Goal: Task Accomplishment & Management: Complete application form

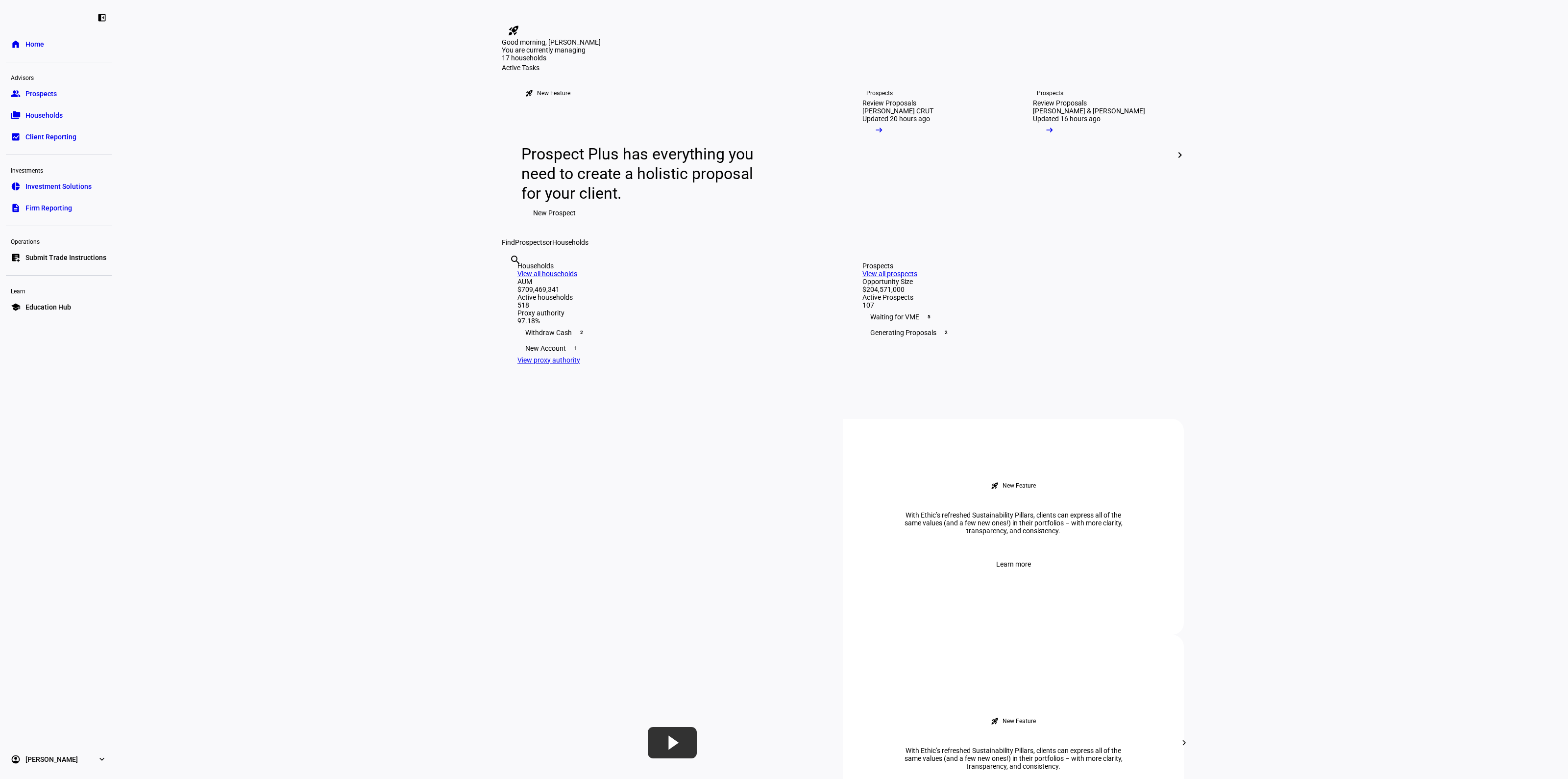
click at [1316, 415] on eth-layout-page-content "rocket_launch Product Updates The latest features and improvements Powered by L…" at bounding box center [843, 390] width 1451 height 779
click at [1090, 239] on link "Prospects Review Proposals [PERSON_NAME] & [PERSON_NAME] Updated 16 hours ago a…" at bounding box center [1098, 155] width 163 height 167
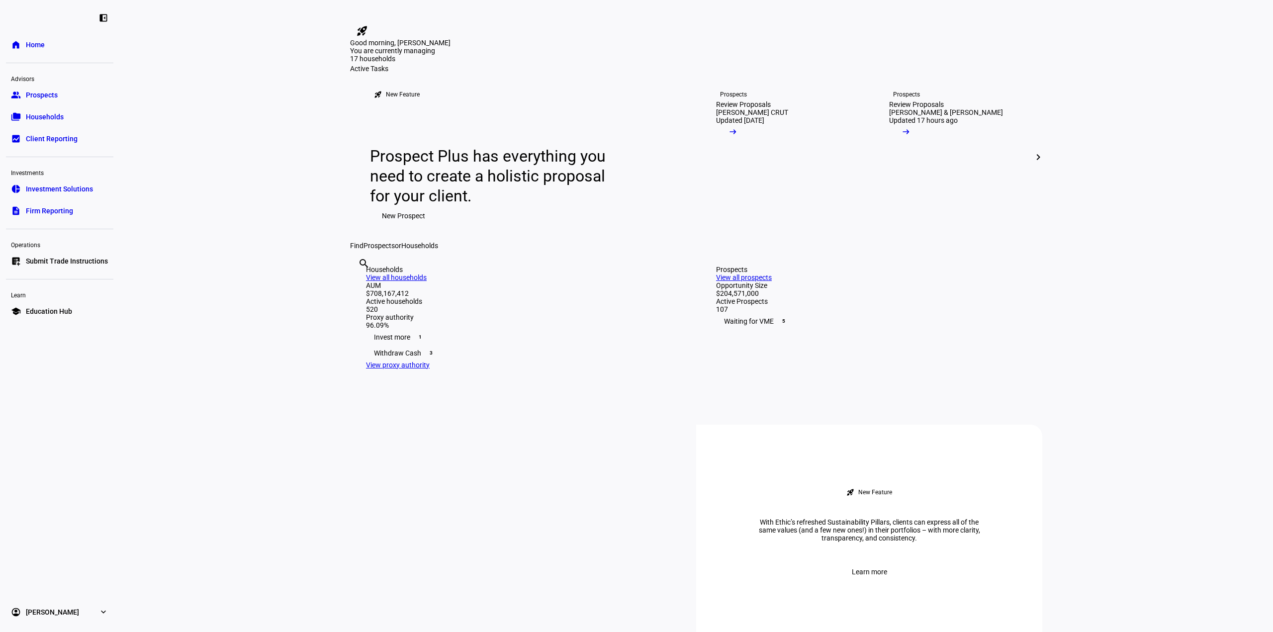
click at [267, 456] on eth-layout-page-content "rocket_launch Product Updates The latest features and improvements Powered by L…" at bounding box center [696, 316] width 1154 height 632
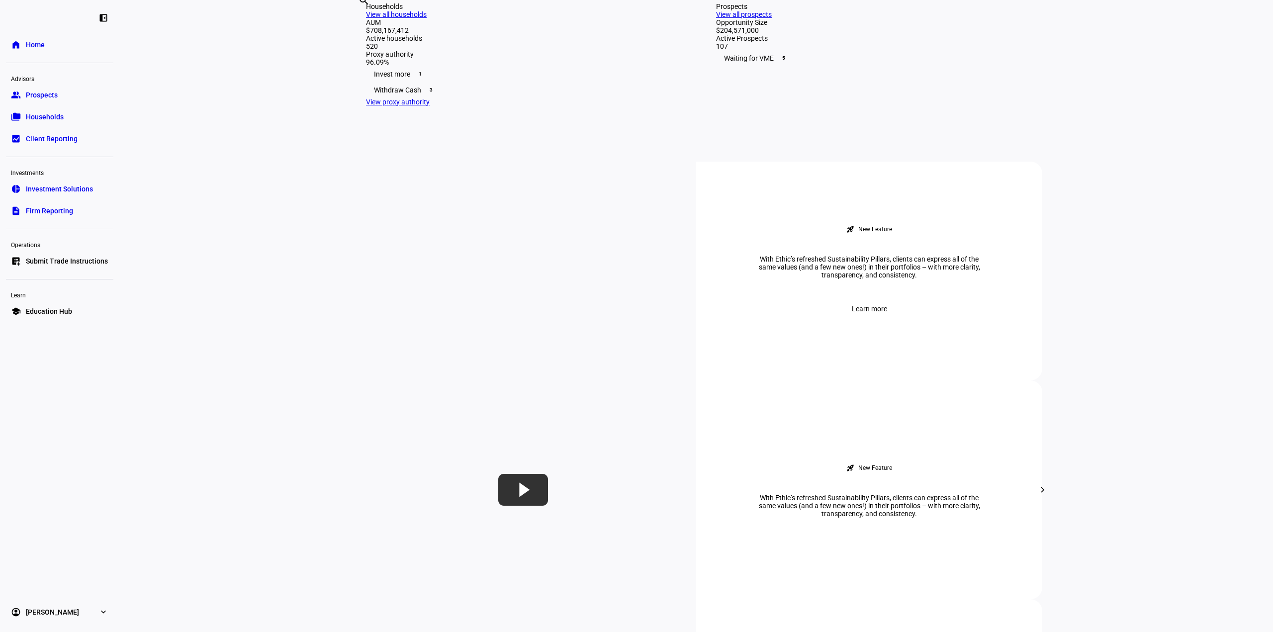
scroll to position [50, 0]
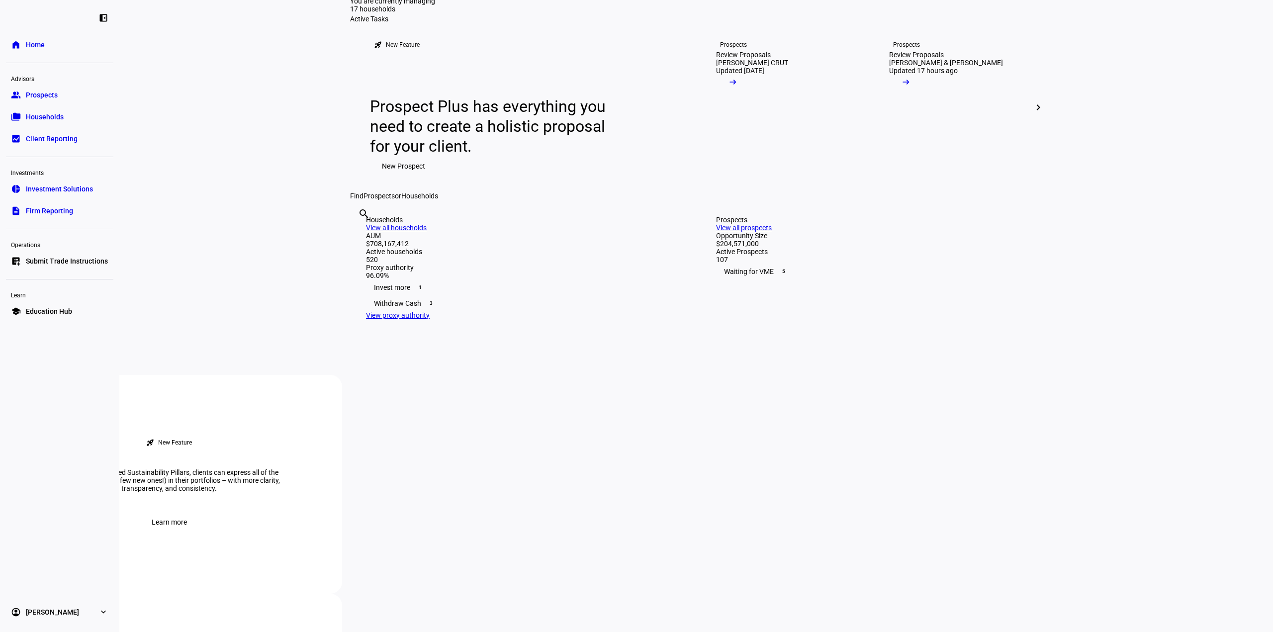
click at [302, 305] on eth-layout-page-content "rocket_launch Product Updates The latest features and improvements Powered by L…" at bounding box center [696, 316] width 1154 height 632
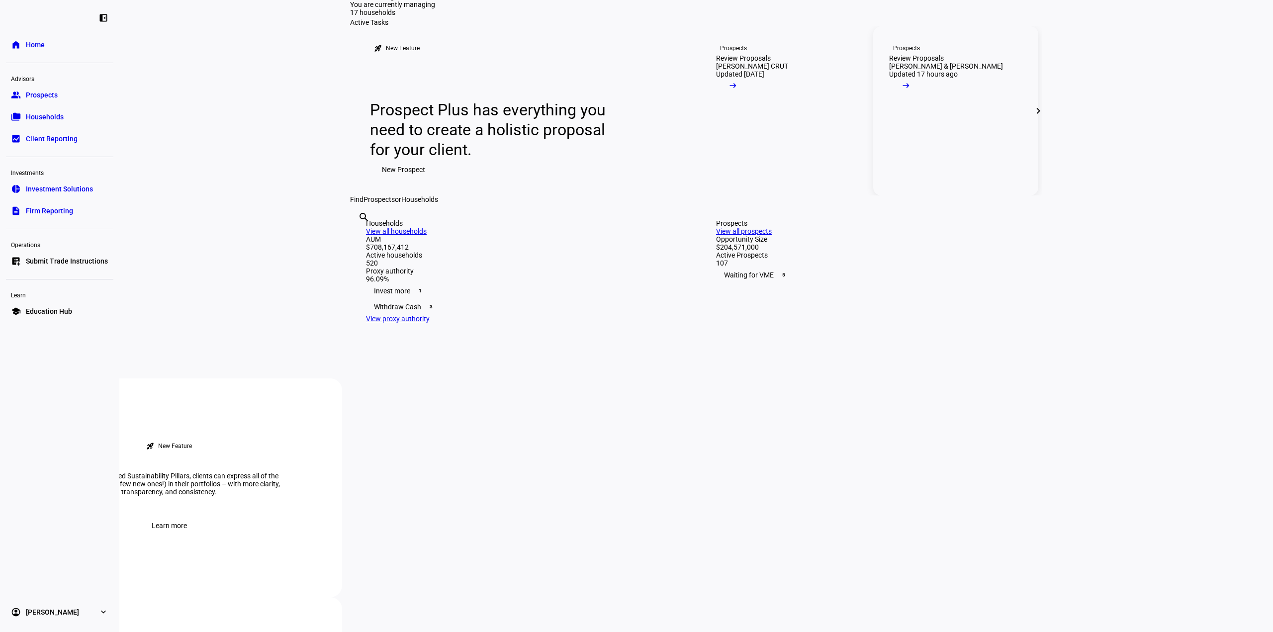
scroll to position [0, 0]
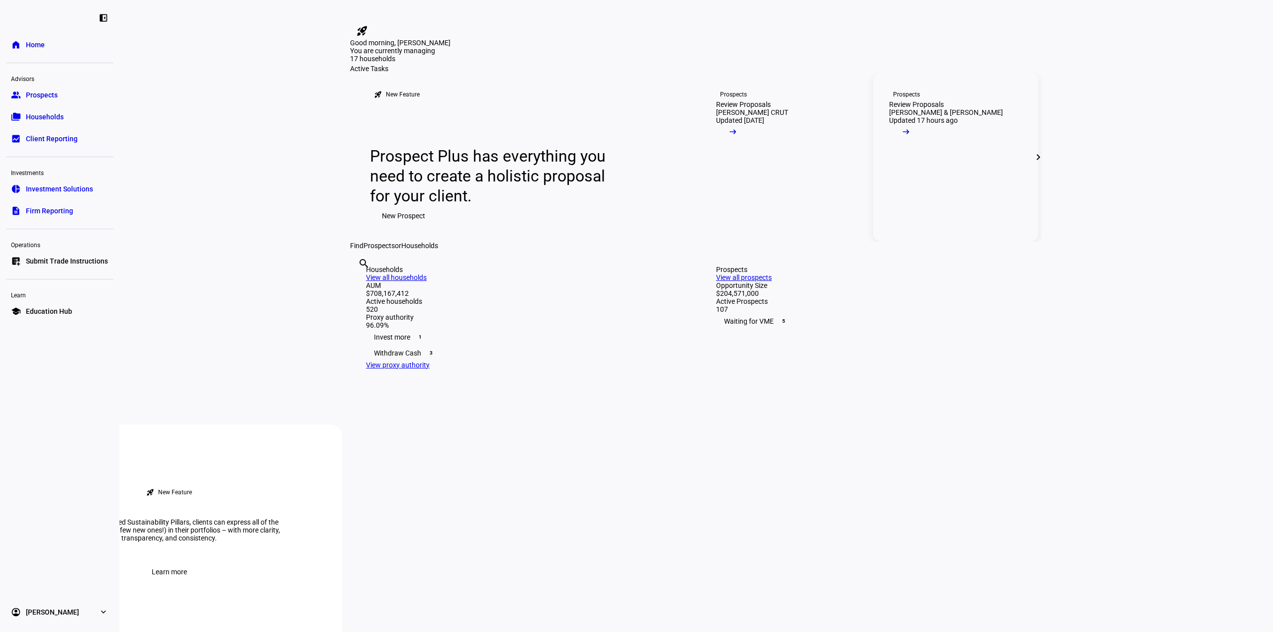
click at [952, 242] on link "Prospects Review Proposals [PERSON_NAME] & [PERSON_NAME] Updated 17 hours ago a…" at bounding box center [955, 157] width 165 height 169
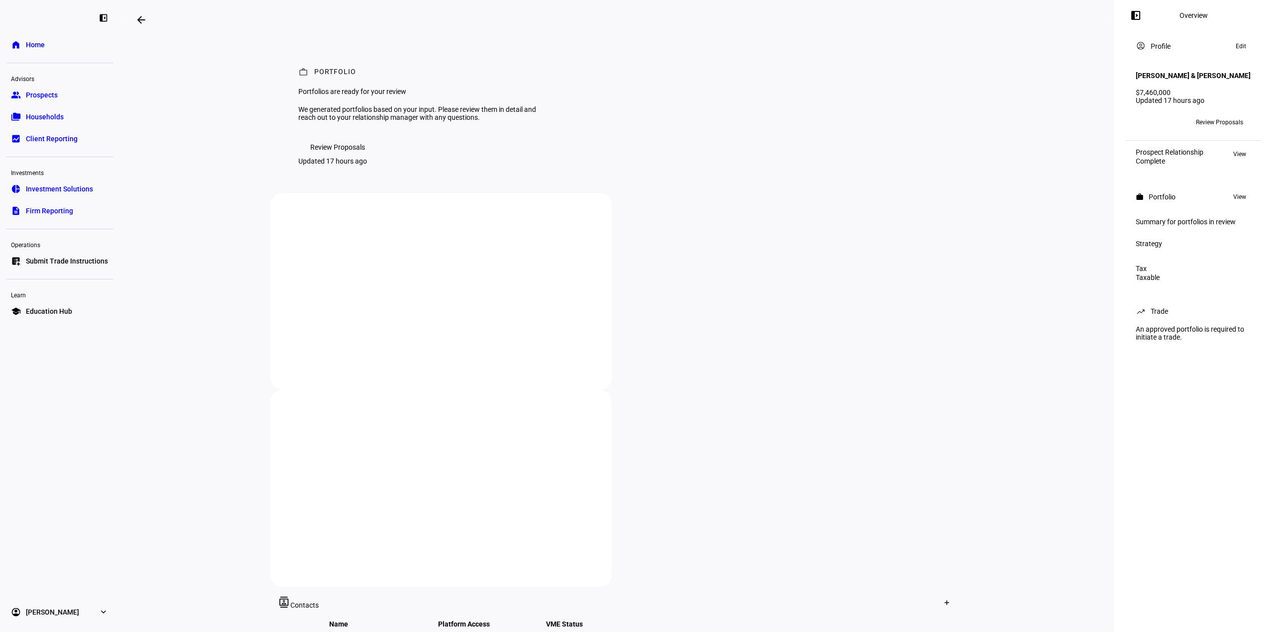
click at [150, 22] on span at bounding box center [141, 20] width 24 height 24
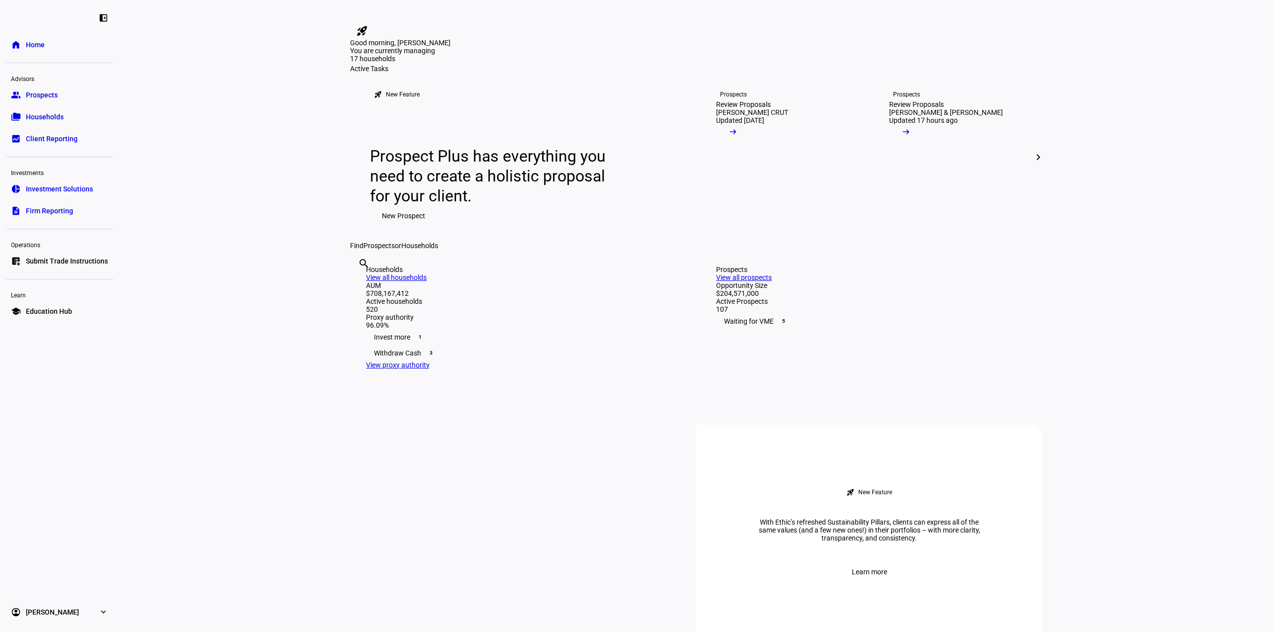
click at [1039, 163] on mat-icon "chevron_right" at bounding box center [1038, 157] width 12 height 12
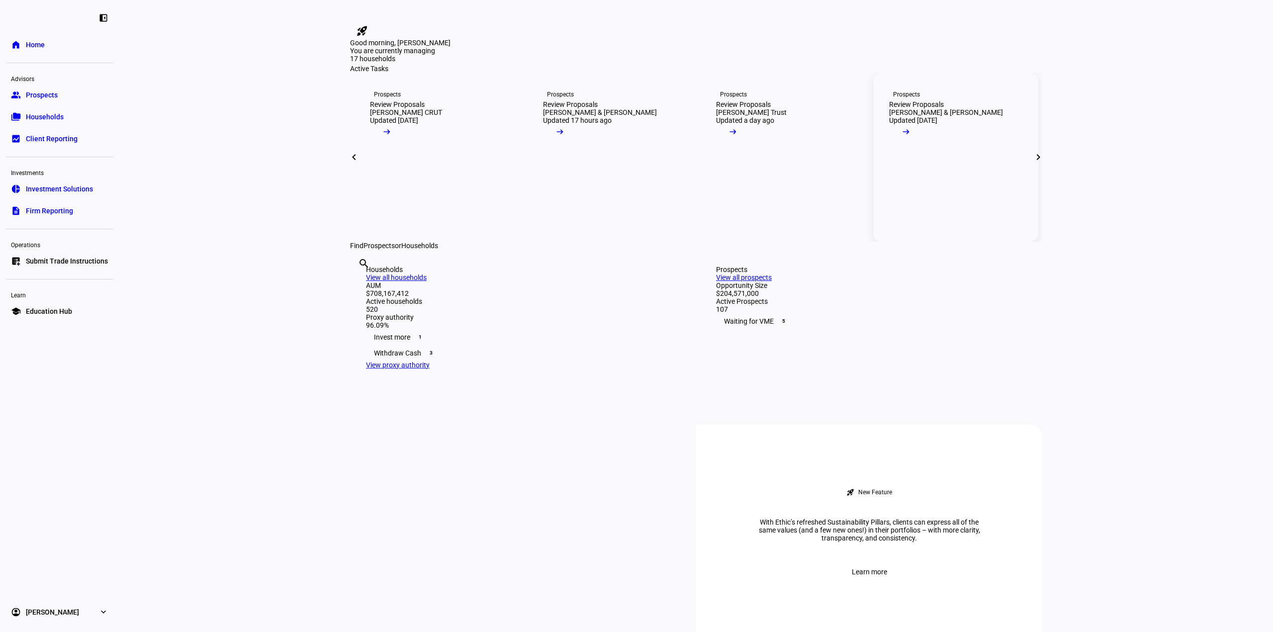
click at [911, 137] on mat-icon "arrow_right_alt" at bounding box center [906, 132] width 10 height 10
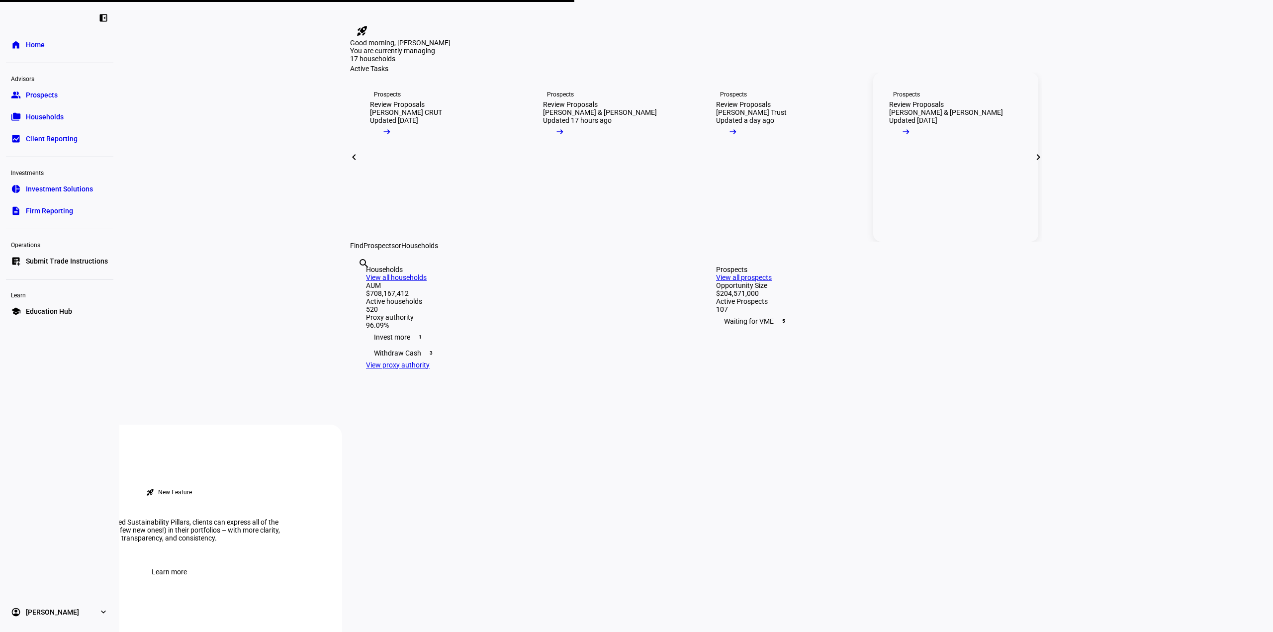
click at [919, 242] on link "Prospects Review Proposals [PERSON_NAME] & [PERSON_NAME] Updated [DATE] arrow_r…" at bounding box center [955, 157] width 165 height 169
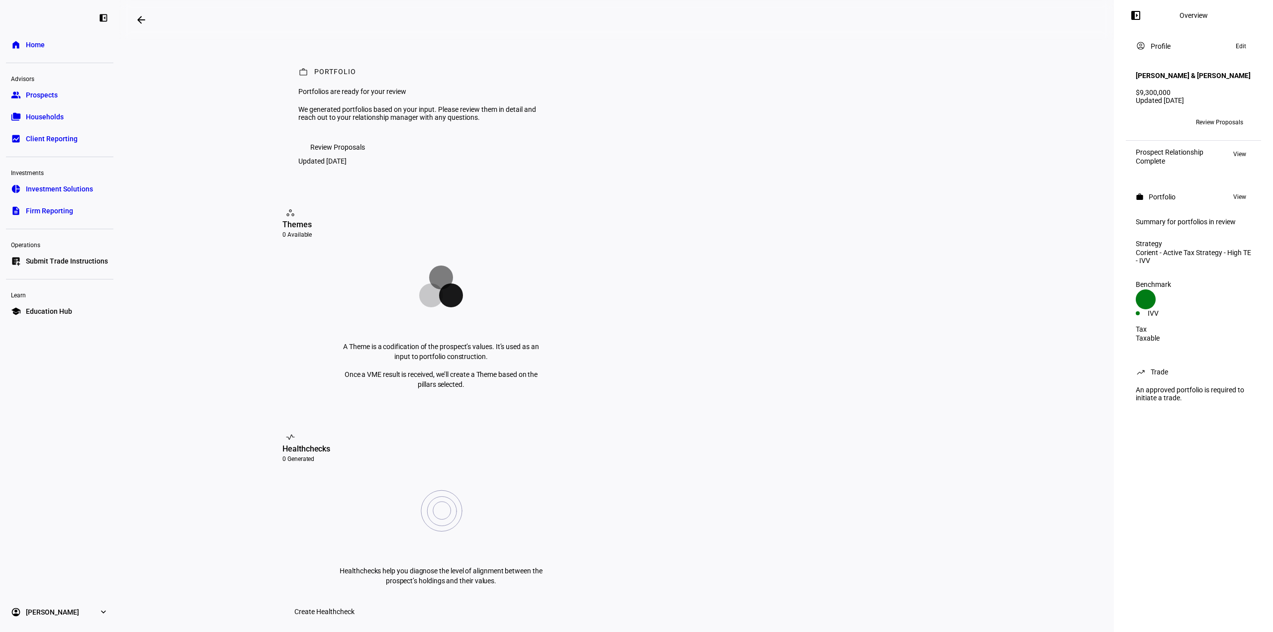
click at [1211, 114] on span "Review Proposals" at bounding box center [1219, 122] width 47 height 16
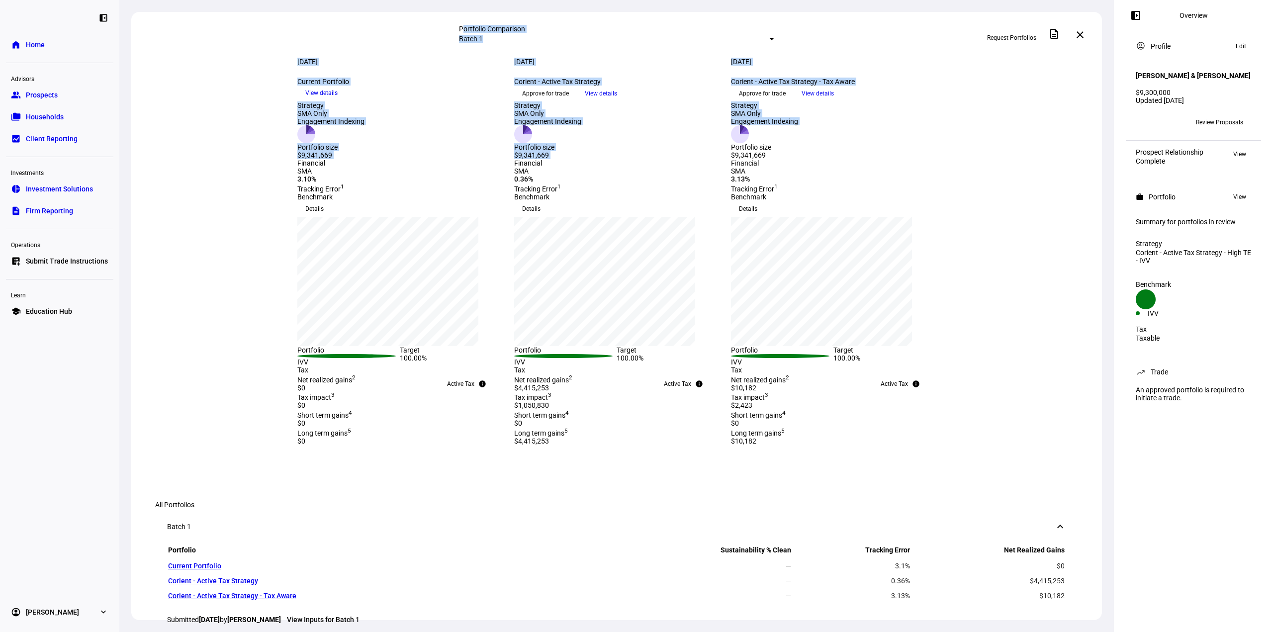
drag, startPoint x: 1101, startPoint y: 172, endPoint x: 1101, endPoint y: 181, distance: 8.5
click at [1101, 181] on div "Portfolio Comparison Batch 1 Request Portfolios description close [DATE] more_v…" at bounding box center [616, 316] width 995 height 632
click at [1085, 159] on div "Strategy SMA Only Engagement Indexing Portfolio size $9,341,669 Strategy SMA On…" at bounding box center [616, 130] width 971 height 58
click at [1023, 159] on div "Strategy SMA Only Engagement Indexing Portfolio size $9,341,669 Strategy SMA On…" at bounding box center [616, 130] width 971 height 58
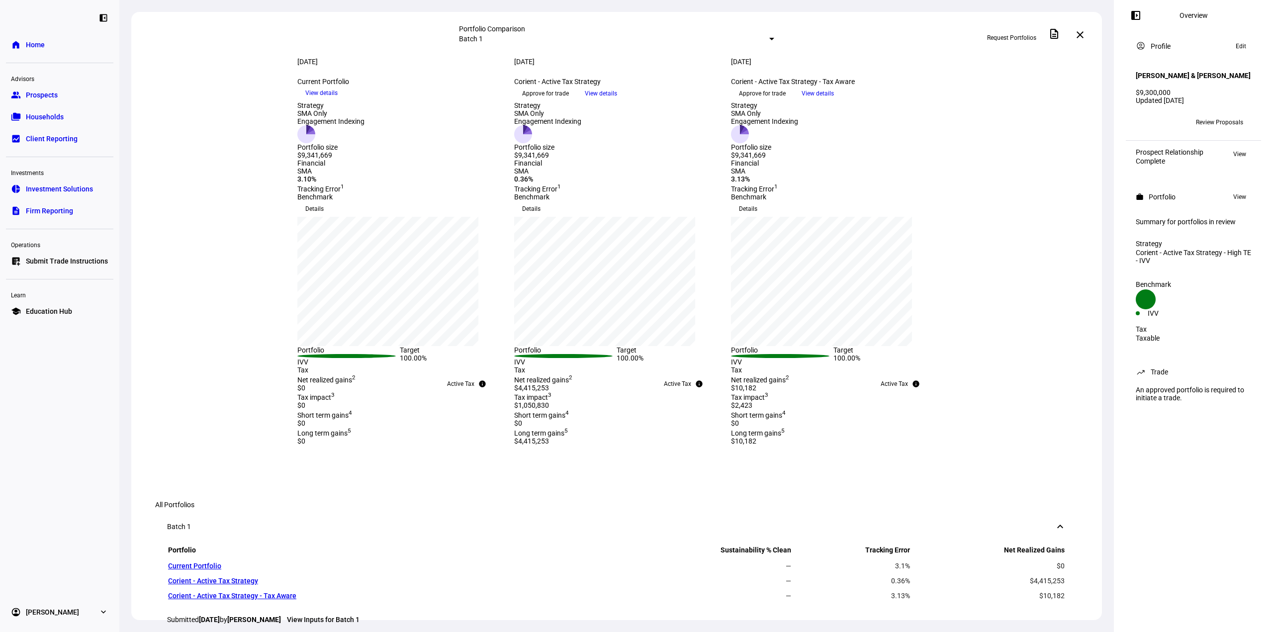
drag, startPoint x: 939, startPoint y: 276, endPoint x: 928, endPoint y: 284, distance: 13.5
click at [939, 193] on div "Financial SMA 3.10% Tracking Error 1 Financial SMA 0.36% Tracking Error 1 Finan…" at bounding box center [617, 176] width 686 height 34
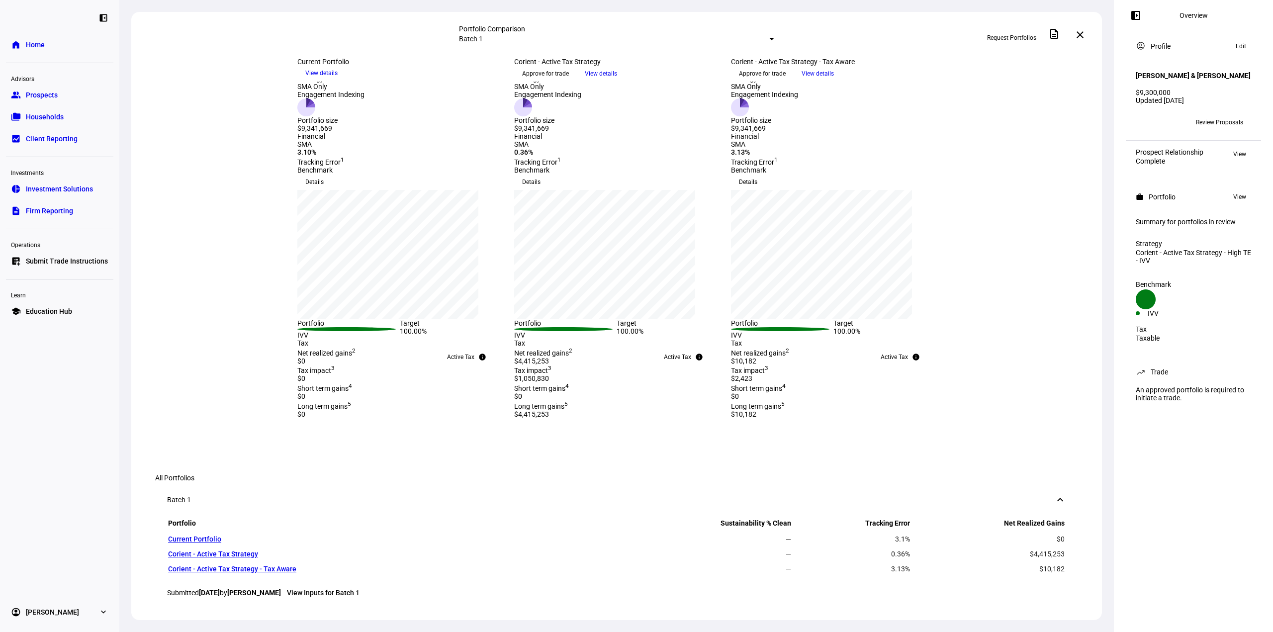
scroll to position [50, 0]
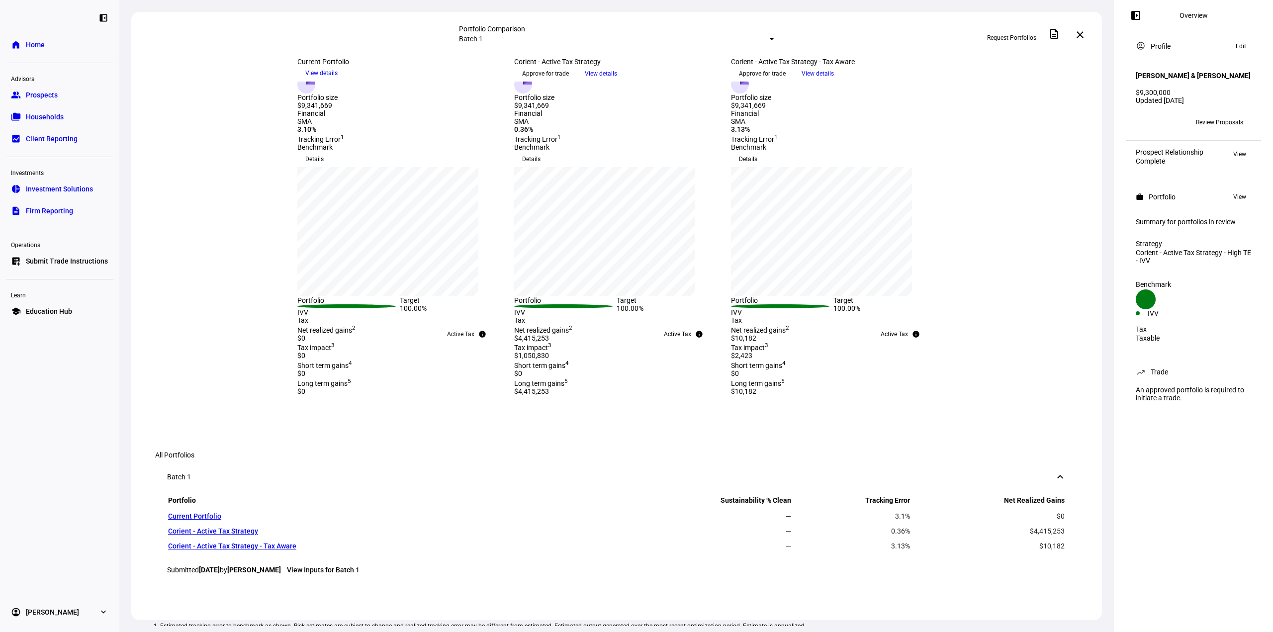
click at [991, 316] on div "Benchmark Details Press Space or Enter to toggle visibility Portfolio Target IV…" at bounding box center [616, 229] width 971 height 173
click at [1030, 35] on span "Request Portfolios" at bounding box center [1011, 38] width 49 height 16
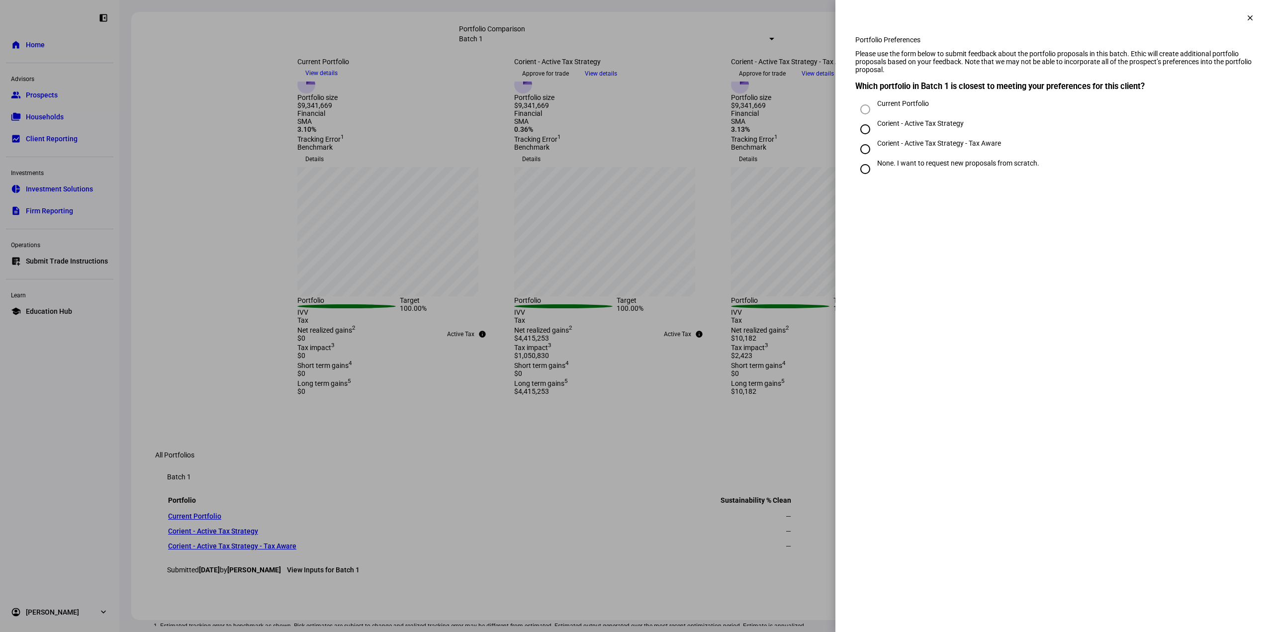
click at [892, 147] on div "Corient - Active Tax Strategy - Tax Aware" at bounding box center [939, 143] width 124 height 8
click at [875, 159] on input "Corient - Active Tax Strategy - Tax Aware" at bounding box center [865, 149] width 20 height 20
radio input "true"
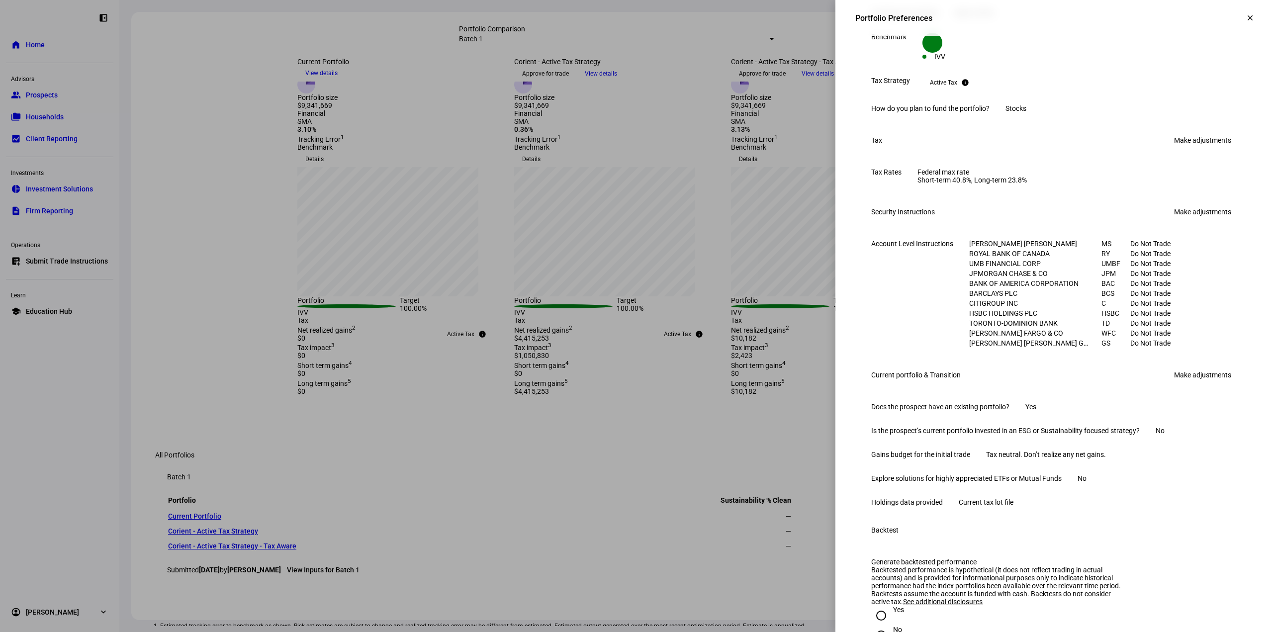
scroll to position [365, 0]
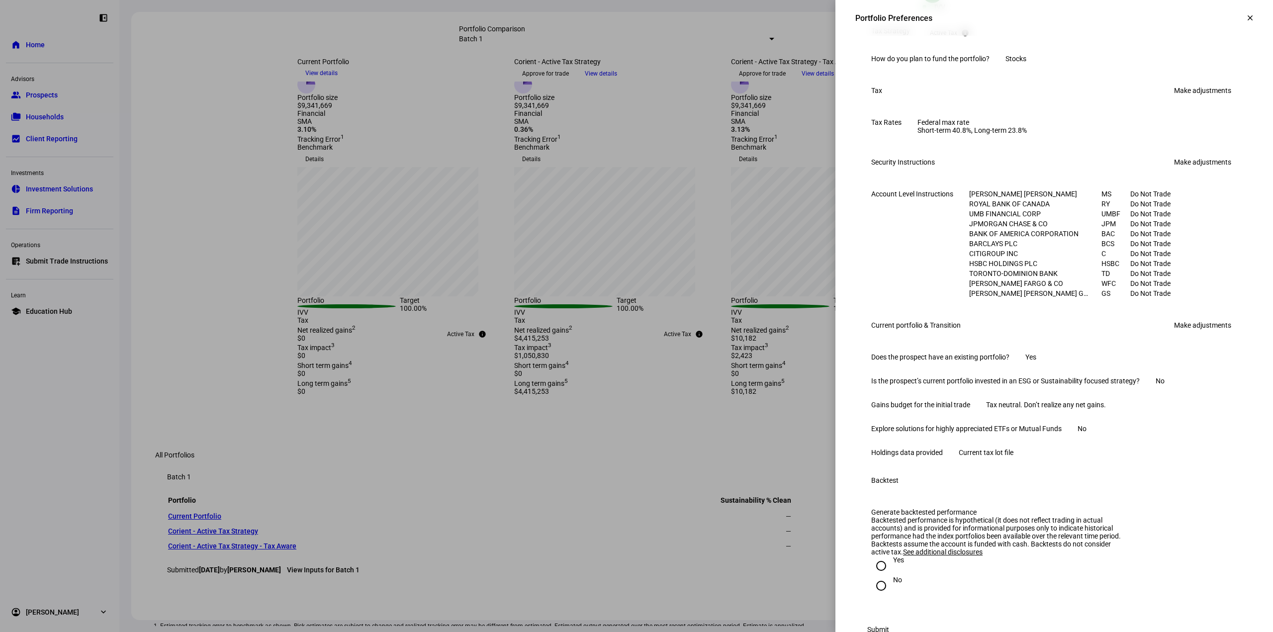
click at [1203, 333] on link "Make adjustments" at bounding box center [1202, 325] width 69 height 16
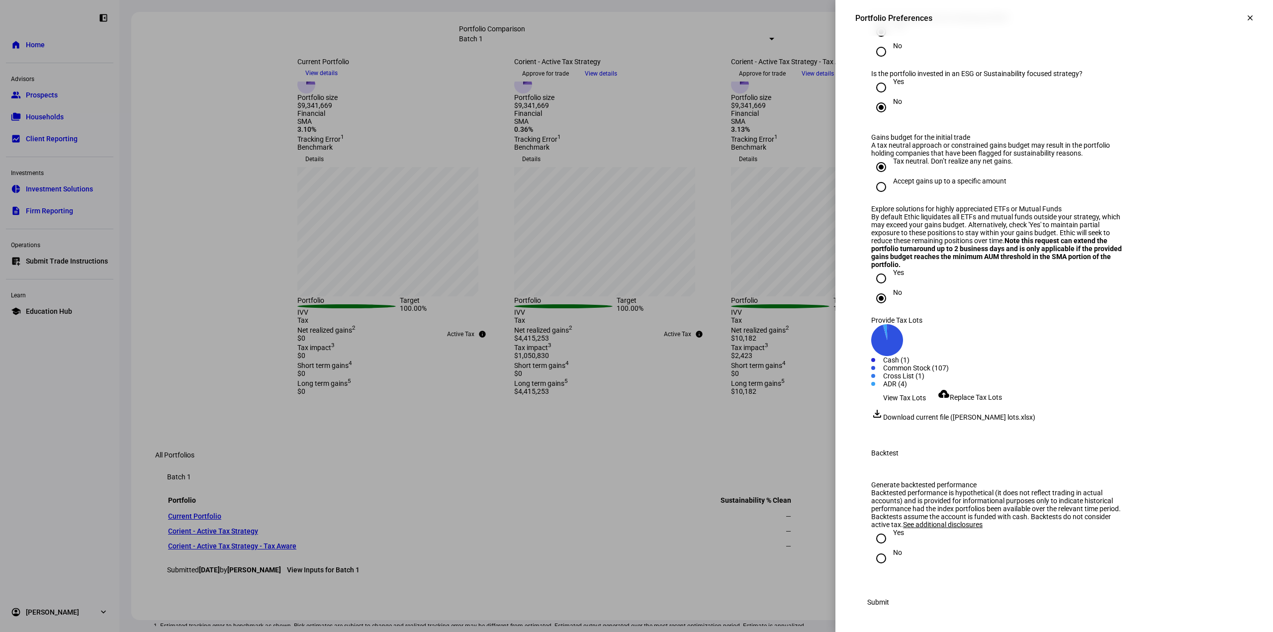
scroll to position [713, 0]
click at [933, 185] on div "Accept gains up to a specific amount" at bounding box center [949, 181] width 113 height 8
click at [871, 197] on input "Accept gains up to a specific amount" at bounding box center [881, 187] width 20 height 20
radio input "true"
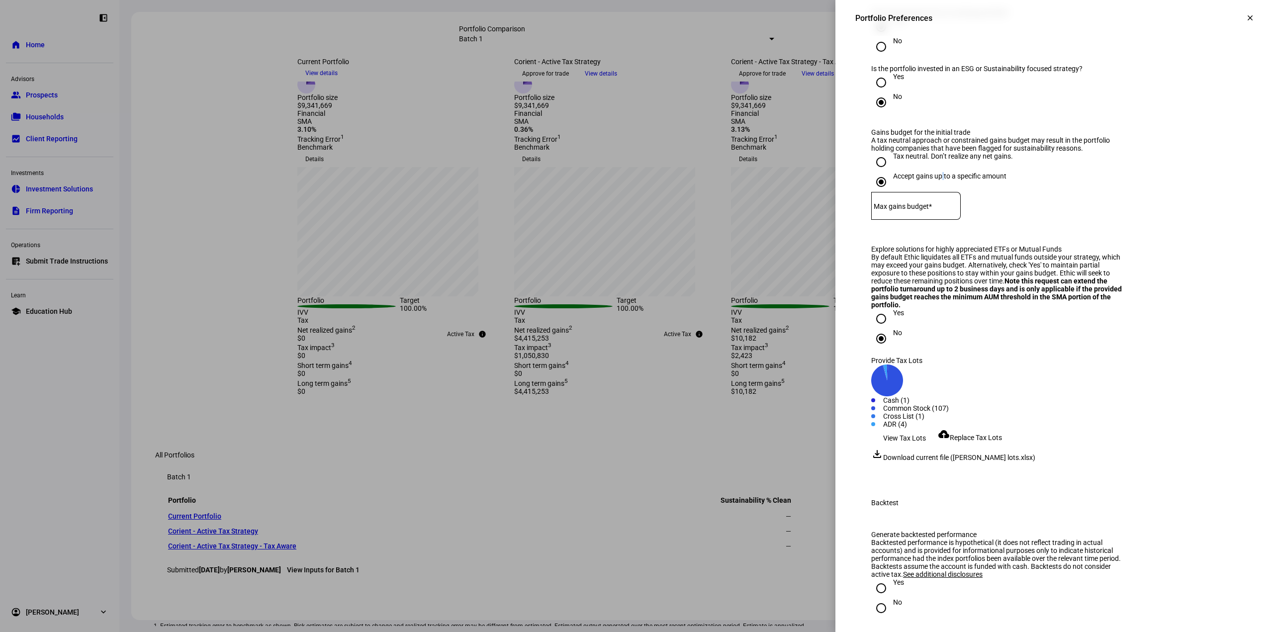
click at [924, 220] on div "Max gains budget*" at bounding box center [916, 206] width 90 height 28
type input "100,000"
click at [1062, 237] on div "Accept gains up to a specific amount Max gains budget* $ 100,000" at bounding box center [1054, 204] width 366 height 65
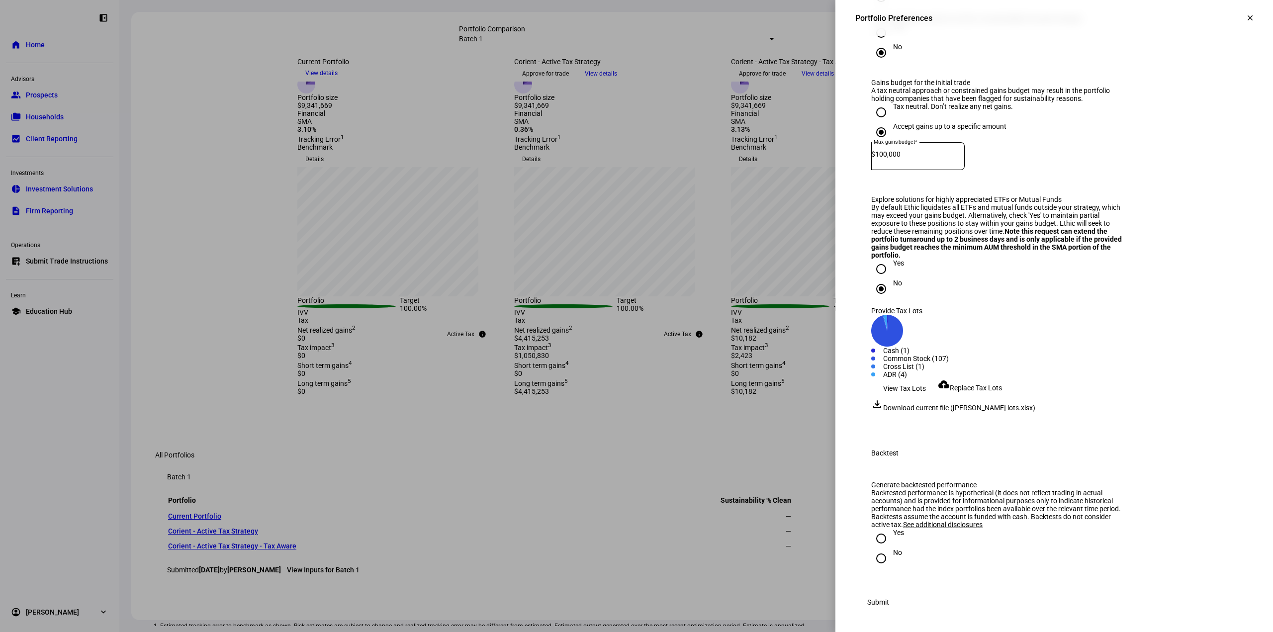
scroll to position [925, 0]
click at [879, 548] on input "No" at bounding box center [881, 558] width 20 height 20
radio input "true"
click at [889, 602] on span "Submit" at bounding box center [878, 602] width 22 height 20
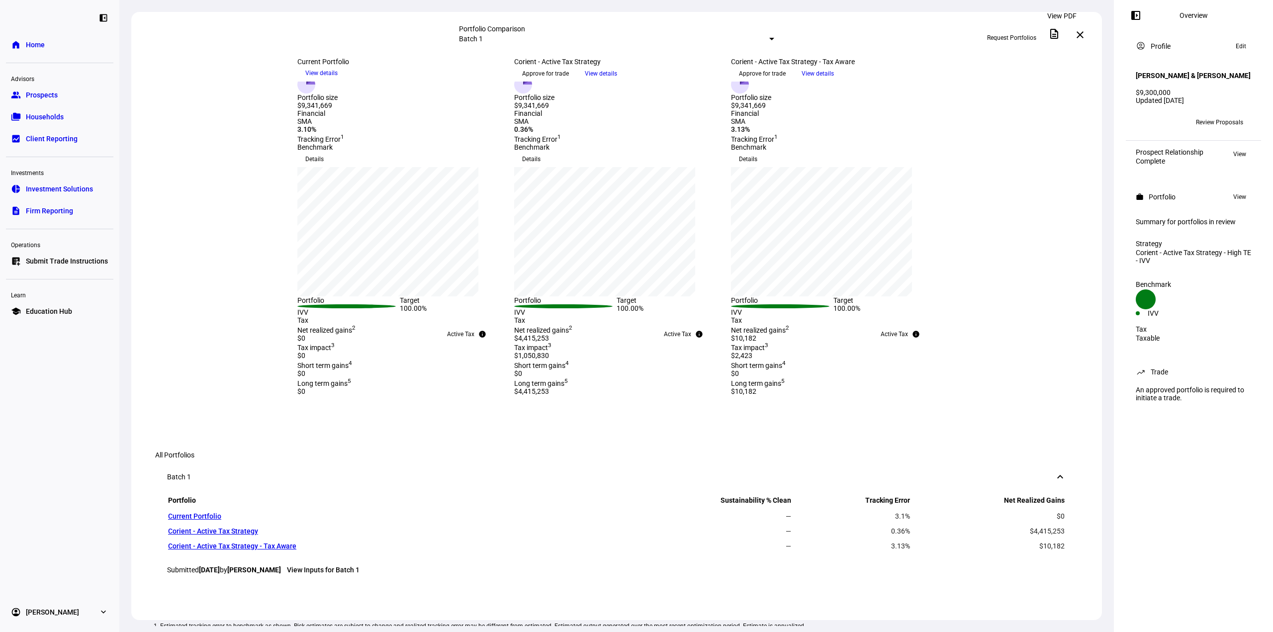
click at [1058, 38] on span at bounding box center [1054, 34] width 24 height 24
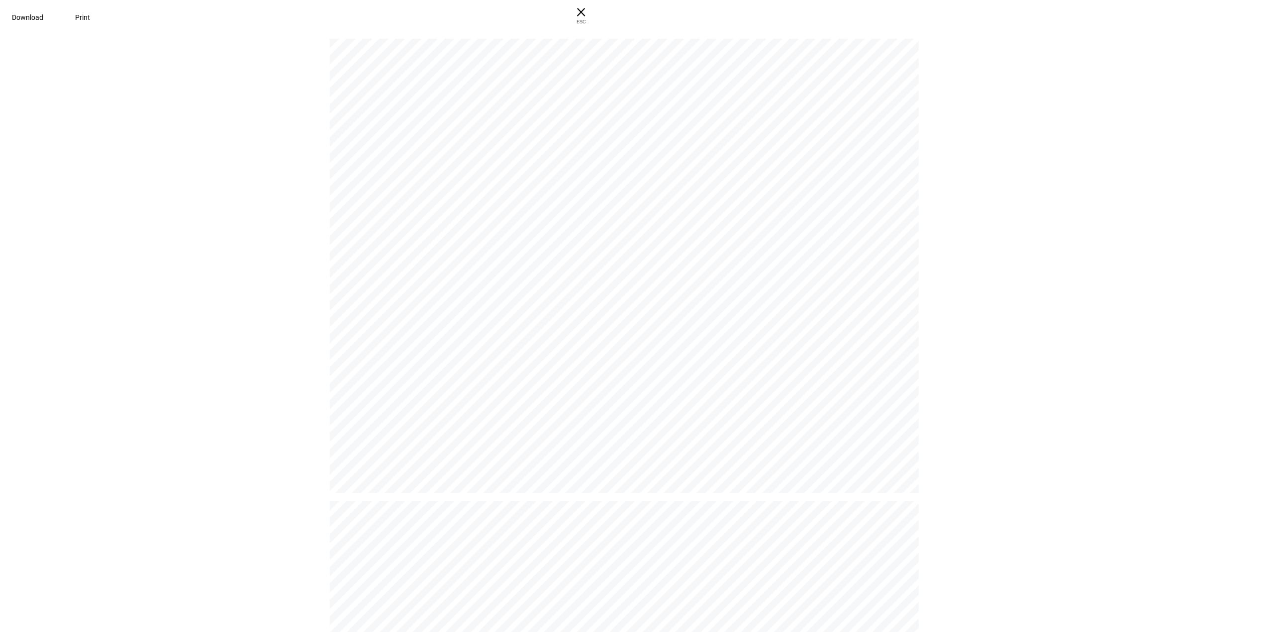
drag, startPoint x: 365, startPoint y: 17, endPoint x: 646, endPoint y: 71, distance: 286.1
click at [43, 17] on span "Download" at bounding box center [27, 17] width 31 height 8
drag, startPoint x: 902, startPoint y: 21, endPoint x: 897, endPoint y: 37, distance: 16.2
click at [597, 21] on span "ESC" at bounding box center [581, 18] width 32 height 14
